Goal: Find specific page/section: Find specific page/section

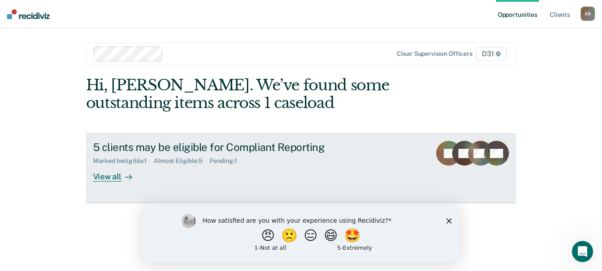
click at [113, 182] on div "View all" at bounding box center [118, 173] width 50 height 17
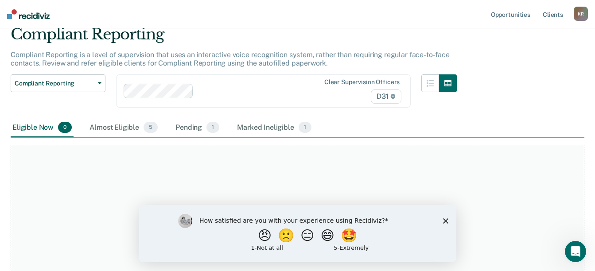
scroll to position [95, 0]
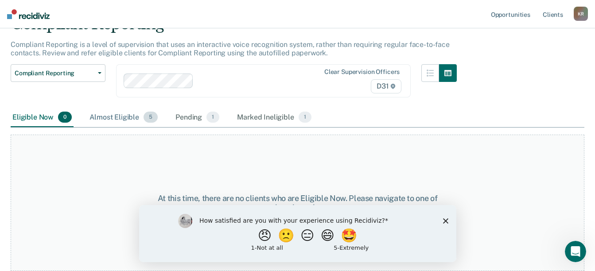
click at [144, 108] on div "Almost Eligible 5" at bounding box center [124, 117] width 72 height 19
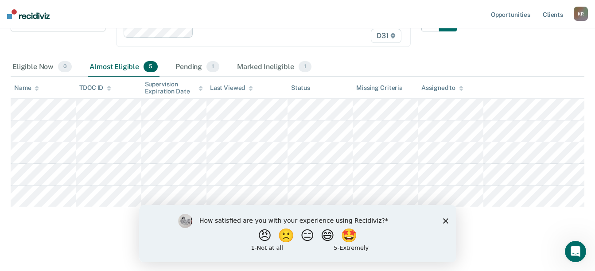
scroll to position [139, 0]
